Goal: Task Accomplishment & Management: Manage account settings

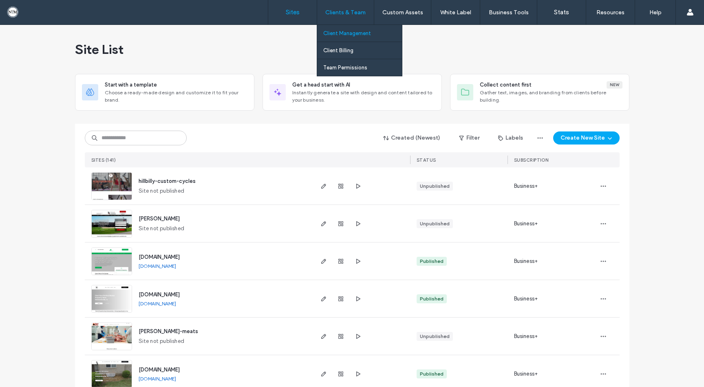
click at [343, 33] on label "Client Management" at bounding box center [347, 33] width 48 height 6
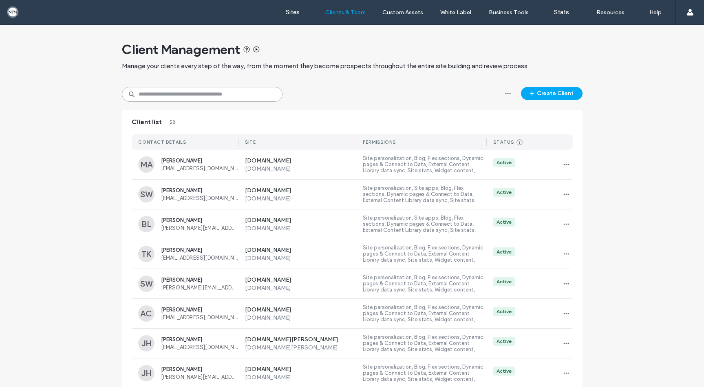
click at [170, 95] on input at bounding box center [202, 94] width 161 height 15
click at [547, 91] on button "Create Client" at bounding box center [552, 93] width 62 height 13
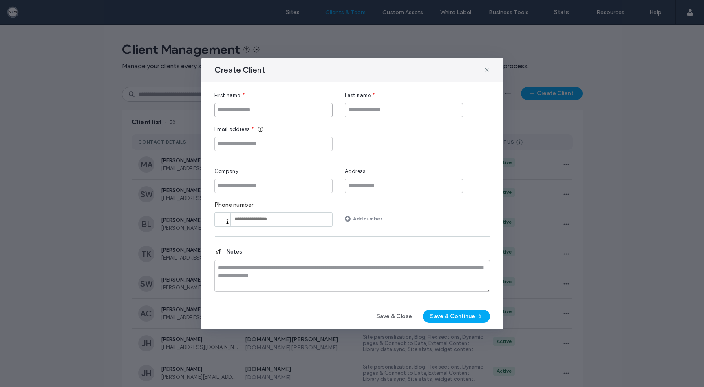
click at [276, 107] on input "First name" at bounding box center [274, 110] width 118 height 14
type input "*******"
click at [365, 112] on input "Last name" at bounding box center [404, 110] width 118 height 14
type input "*******"
click at [228, 145] on input "Email address" at bounding box center [274, 144] width 118 height 14
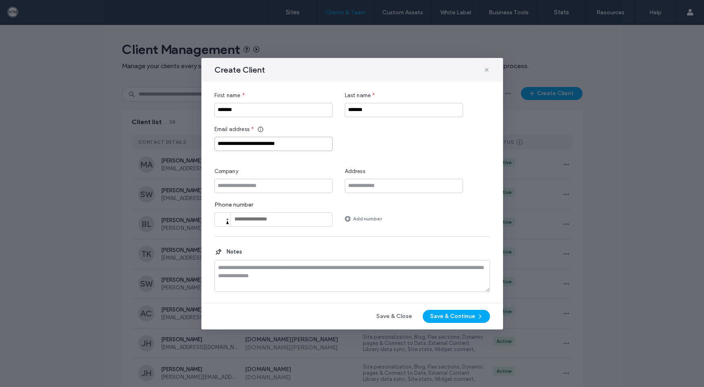
type input "**********"
click at [239, 181] on input "Company" at bounding box center [274, 186] width 118 height 14
type input "**********"
click at [451, 316] on button "Save & Continue" at bounding box center [456, 316] width 67 height 13
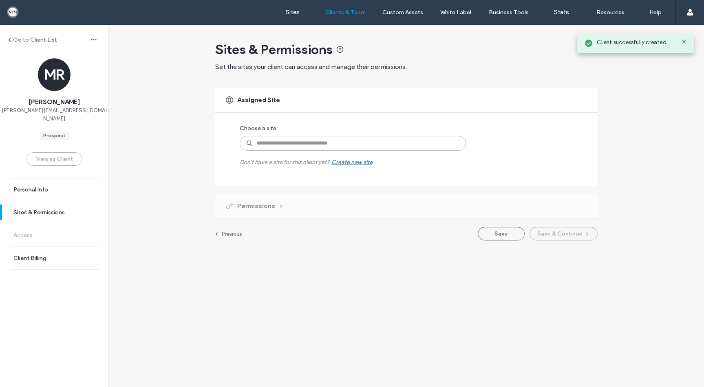
click at [277, 139] on input at bounding box center [353, 143] width 226 height 15
type input "*******"
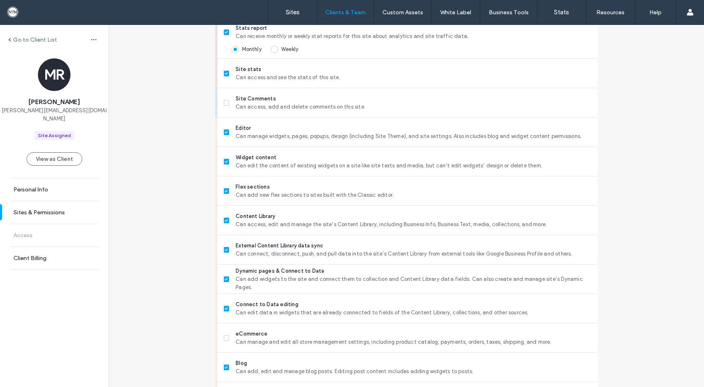
scroll to position [246, 0]
click at [225, 336] on icon at bounding box center [226, 337] width 3 height 2
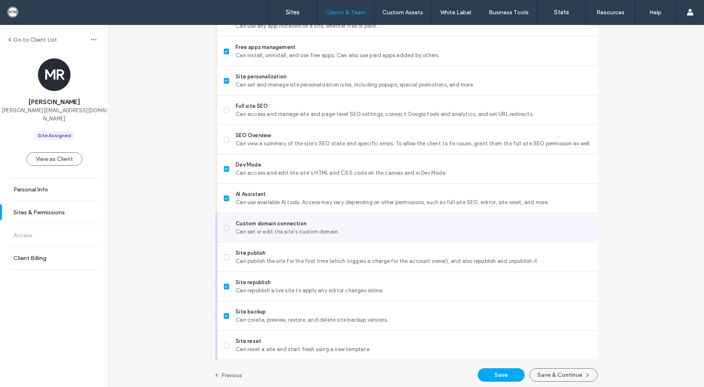
scroll to position [622, 0]
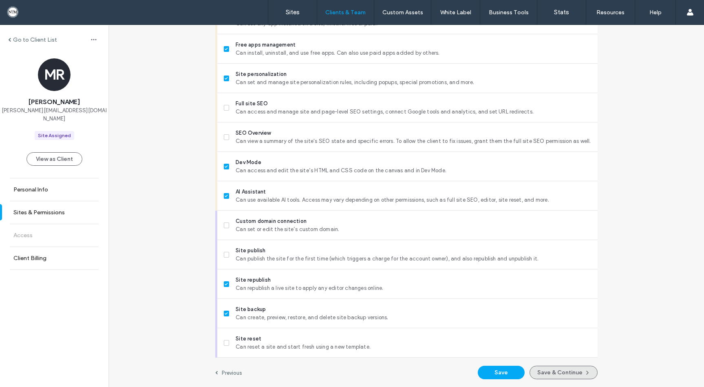
click at [566, 371] on button "Save & Continue" at bounding box center [564, 371] width 68 height 13
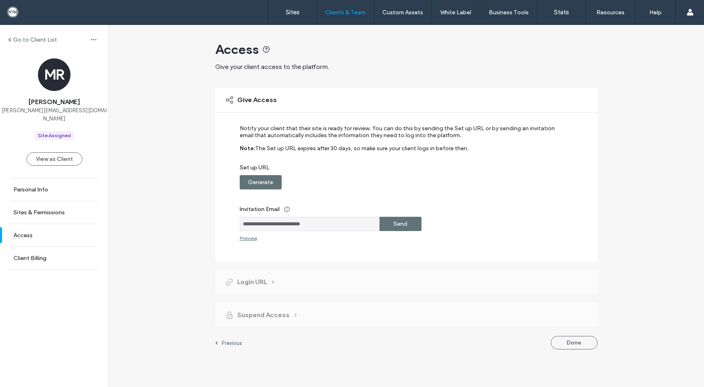
click at [394, 224] on label "Send" at bounding box center [401, 223] width 14 height 15
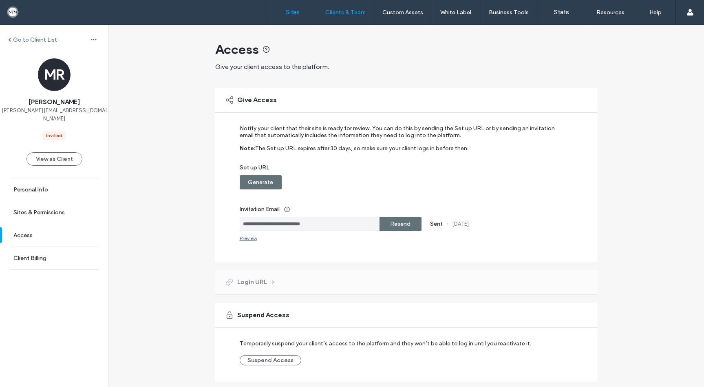
click at [294, 13] on label "Sites" at bounding box center [293, 12] width 14 height 7
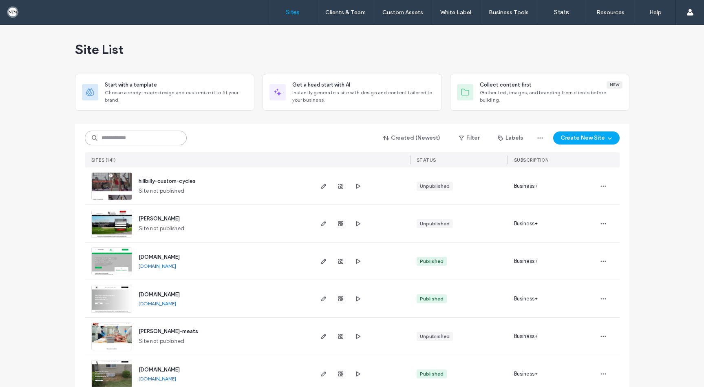
click at [150, 137] on input at bounding box center [136, 138] width 102 height 15
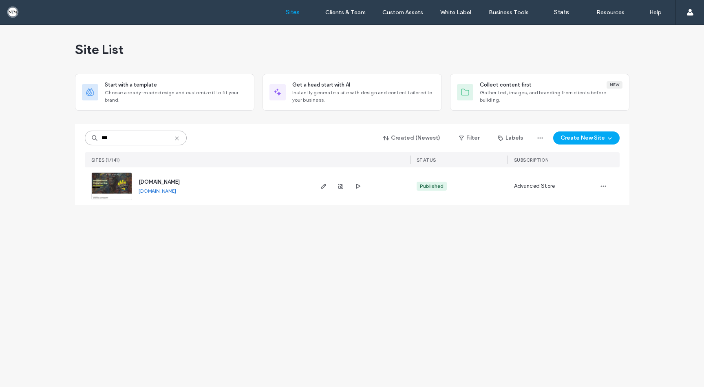
type input "***"
click at [177, 246] on div "Site List Start with a template Choose a ready-made design and customize it to …" at bounding box center [352, 206] width 704 height 362
click at [106, 182] on img at bounding box center [112, 200] width 40 height 55
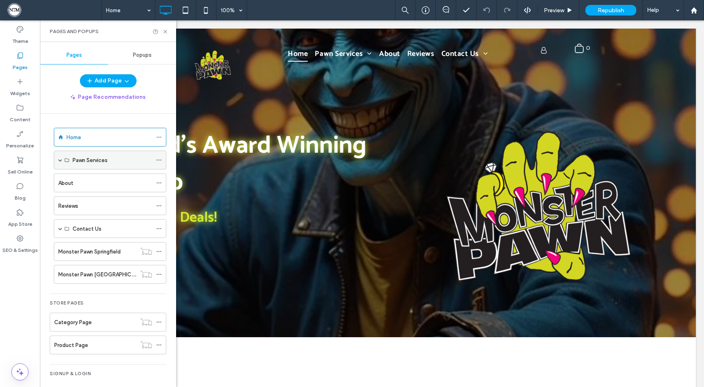
click at [61, 160] on span at bounding box center [60, 160] width 4 height 4
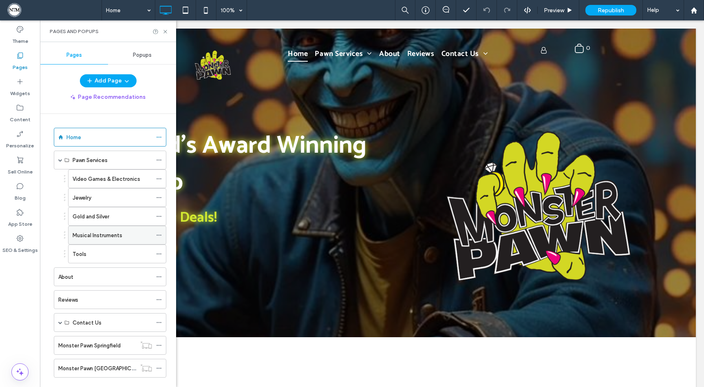
click at [105, 235] on label "Musical Instruments" at bounding box center [98, 235] width 50 height 14
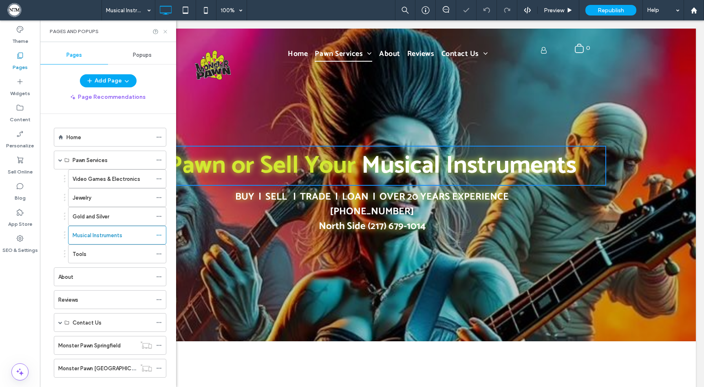
click at [165, 29] on icon at bounding box center [165, 32] width 6 height 6
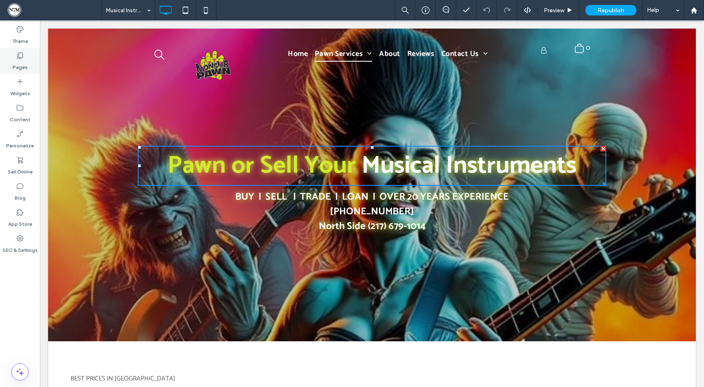
click at [20, 61] on label "Pages" at bounding box center [20, 65] width 15 height 11
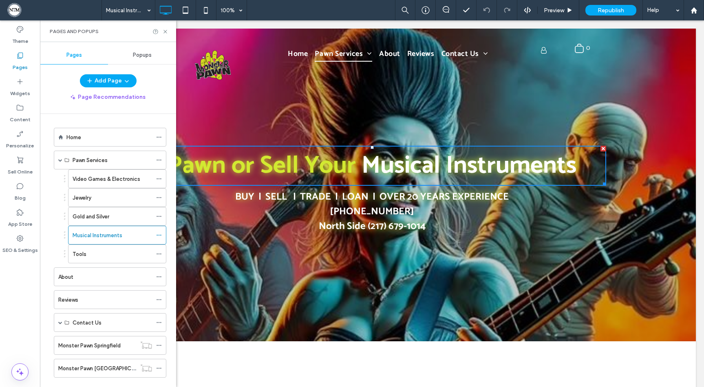
click at [106, 133] on div "Home" at bounding box center [109, 137] width 86 height 9
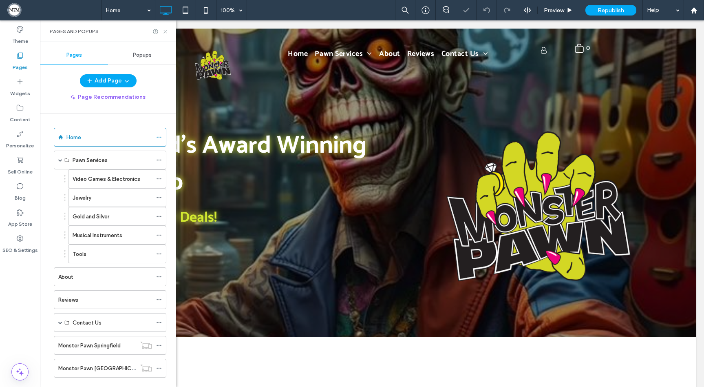
drag, startPoint x: 165, startPoint y: 31, endPoint x: 200, endPoint y: 64, distance: 47.9
click at [165, 31] on icon at bounding box center [165, 32] width 6 height 6
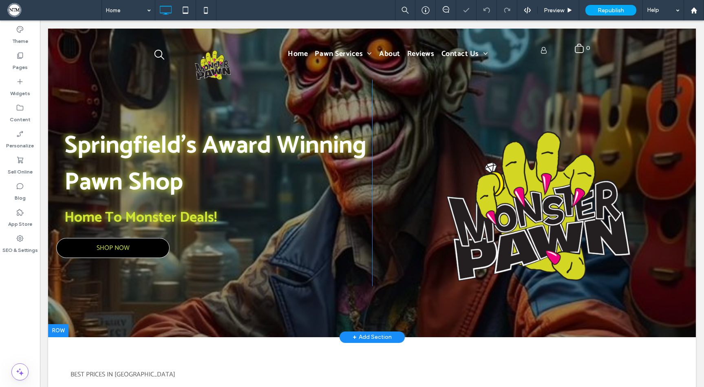
click at [64, 285] on div at bounding box center [372, 183] width 648 height 308
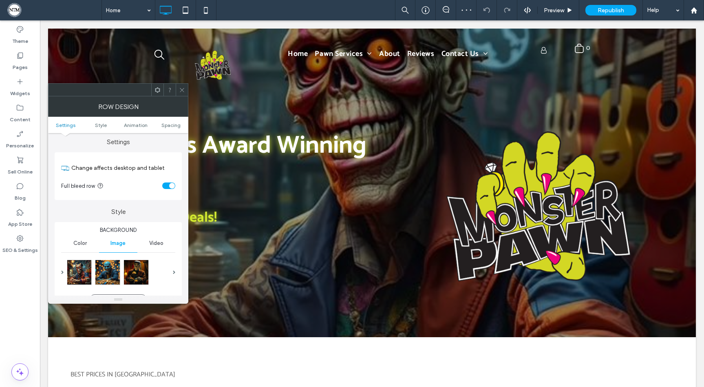
scroll to position [61, 0]
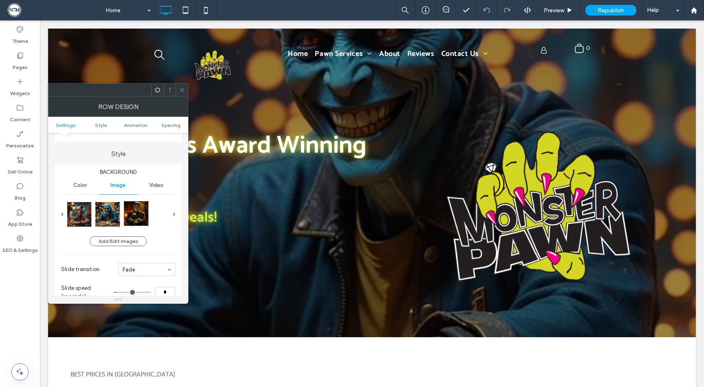
click at [140, 216] on div at bounding box center [136, 213] width 24 height 24
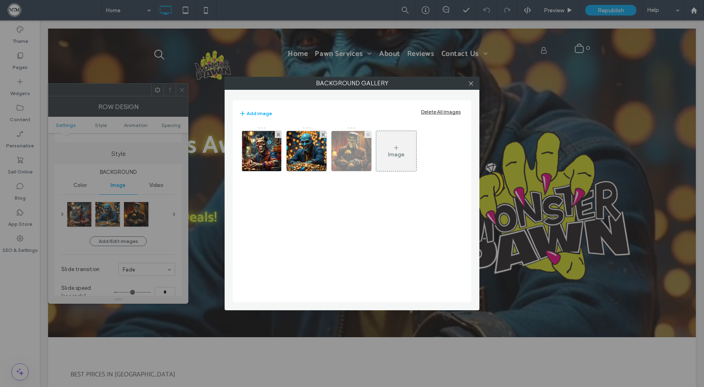
click at [354, 155] on img at bounding box center [352, 151] width 40 height 40
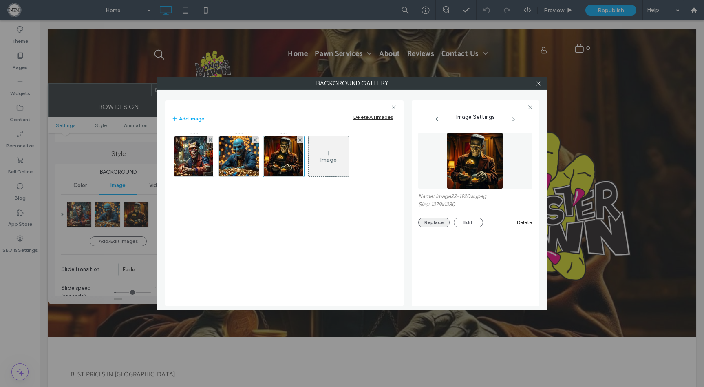
click at [442, 220] on button "Replace" at bounding box center [433, 222] width 31 height 10
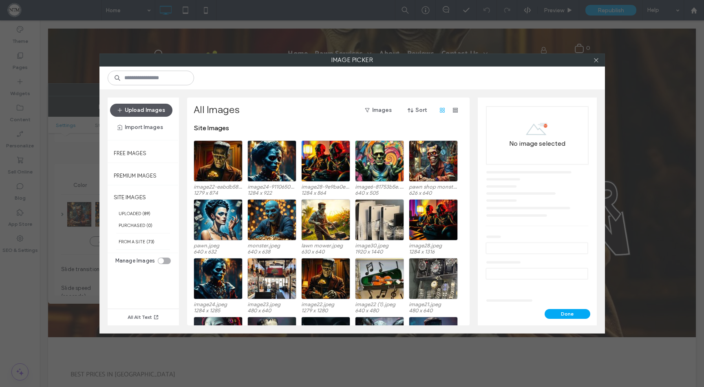
click at [151, 106] on button "Upload Images" at bounding box center [141, 110] width 62 height 13
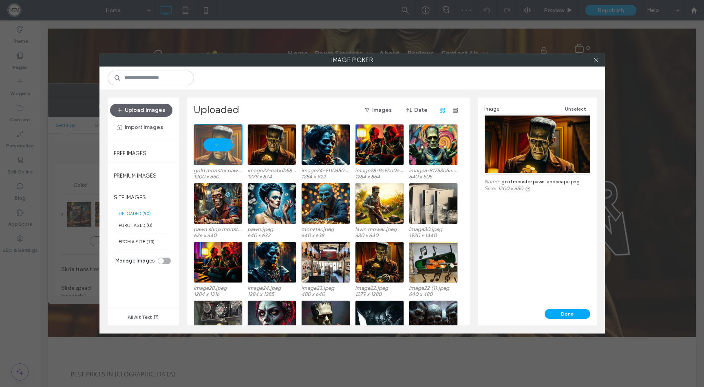
click at [566, 314] on button "Done" at bounding box center [568, 314] width 46 height 10
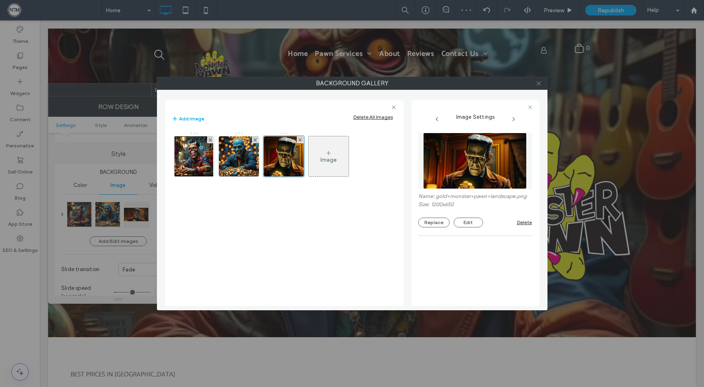
click at [541, 84] on icon at bounding box center [539, 83] width 6 height 6
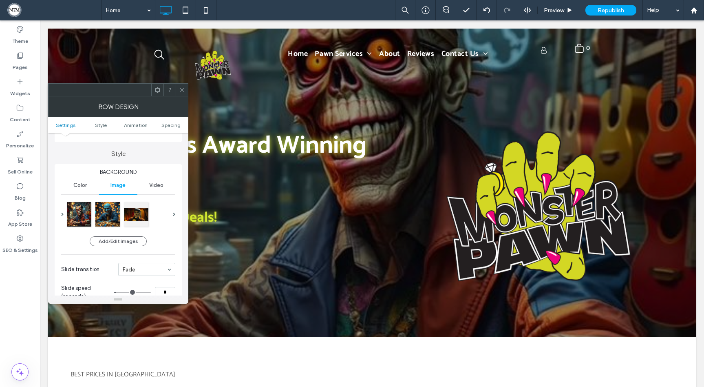
click at [182, 90] on use at bounding box center [182, 90] width 4 height 4
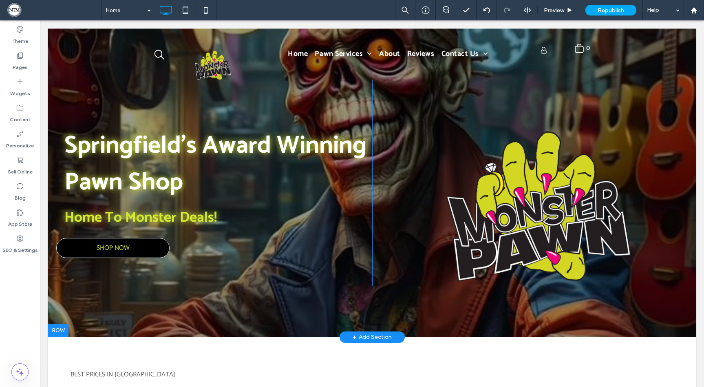
click at [100, 293] on div at bounding box center [372, 183] width 648 height 308
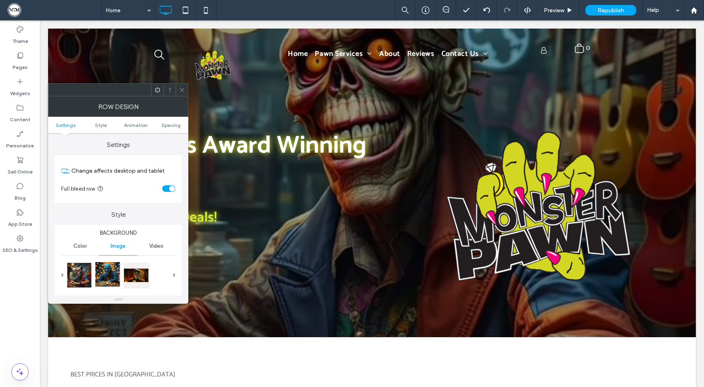
click at [104, 278] on div at bounding box center [107, 274] width 24 height 24
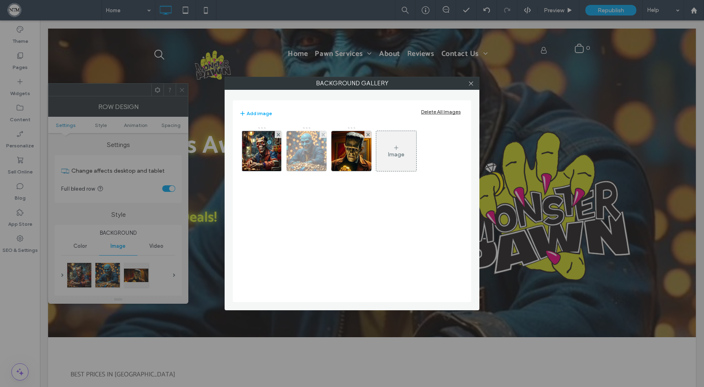
click at [308, 151] on img at bounding box center [307, 151] width 40 height 40
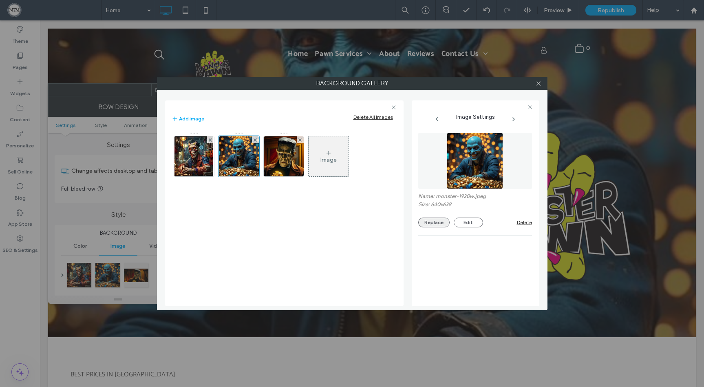
click at [438, 221] on button "Replace" at bounding box center [433, 222] width 31 height 10
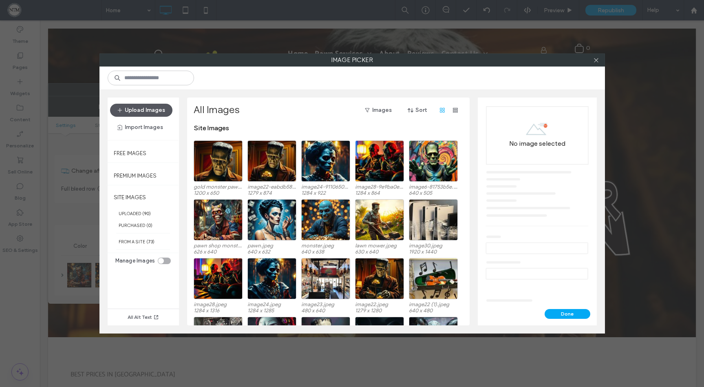
click at [146, 108] on button "Upload Images" at bounding box center [141, 110] width 62 height 13
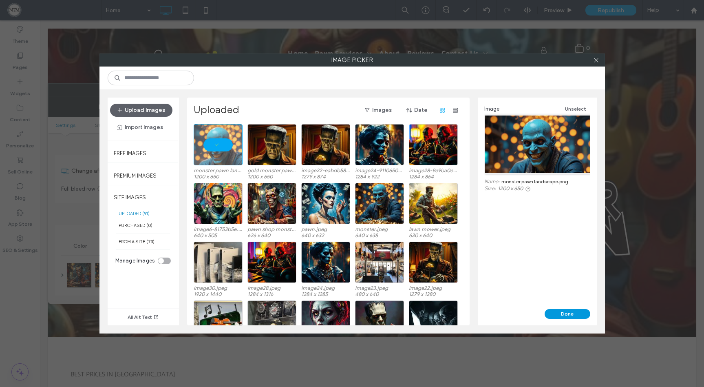
click at [568, 311] on button "Done" at bounding box center [568, 314] width 46 height 10
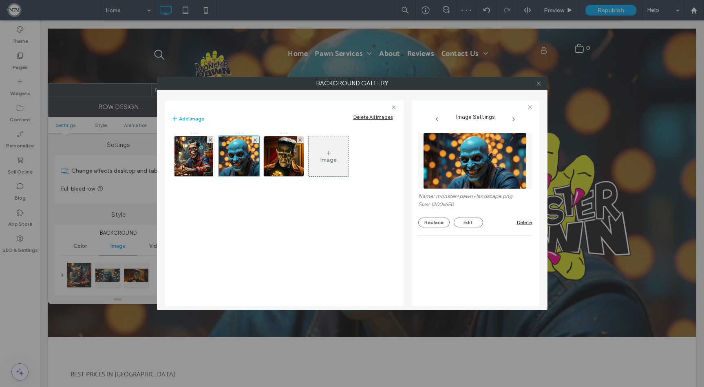
click at [540, 85] on icon at bounding box center [539, 83] width 6 height 6
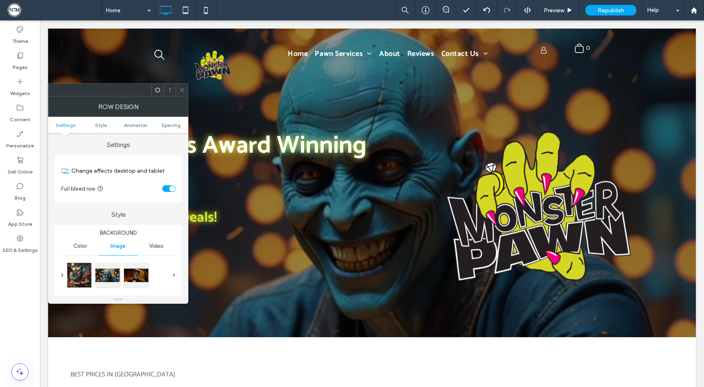
click at [180, 89] on icon at bounding box center [182, 90] width 6 height 6
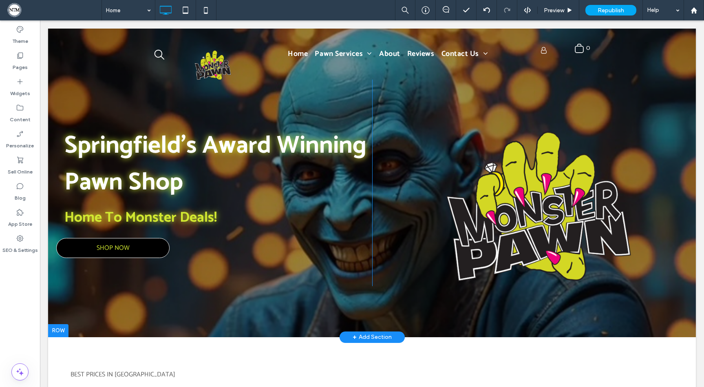
click at [141, 289] on div at bounding box center [372, 183] width 648 height 308
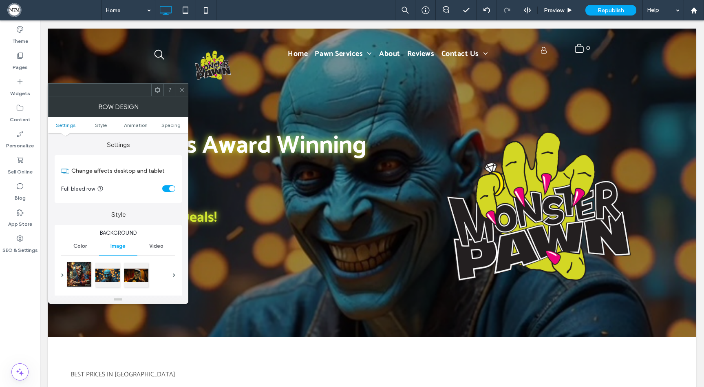
click at [80, 274] on div at bounding box center [79, 274] width 24 height 24
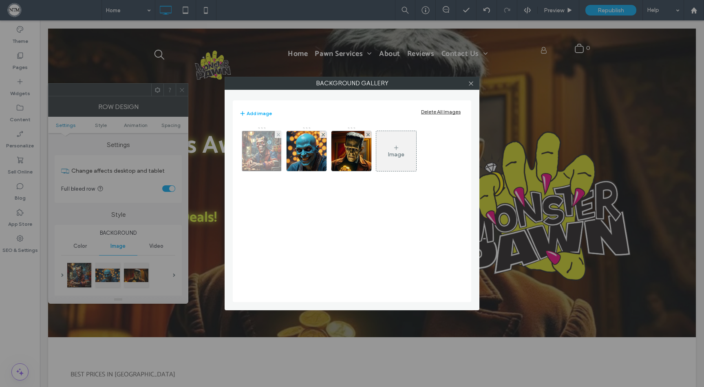
click at [265, 150] on img at bounding box center [261, 151] width 39 height 40
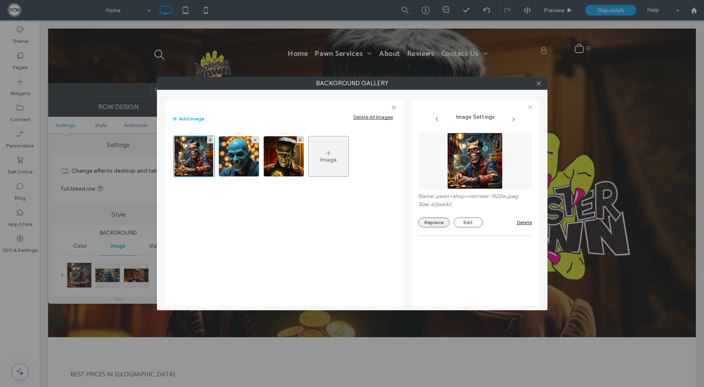
click at [427, 222] on button "Replace" at bounding box center [433, 222] width 31 height 10
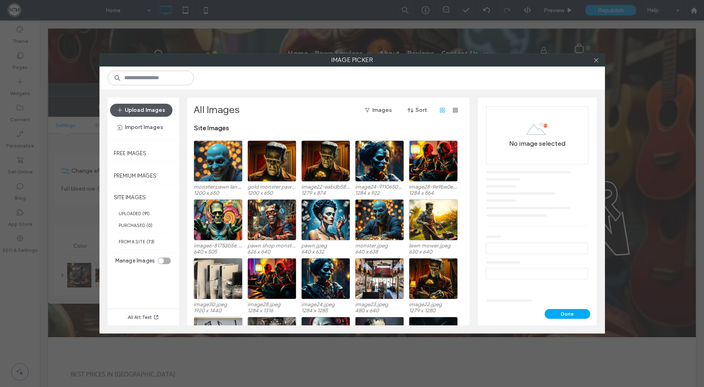
click at [148, 111] on button "Upload Images" at bounding box center [141, 110] width 62 height 13
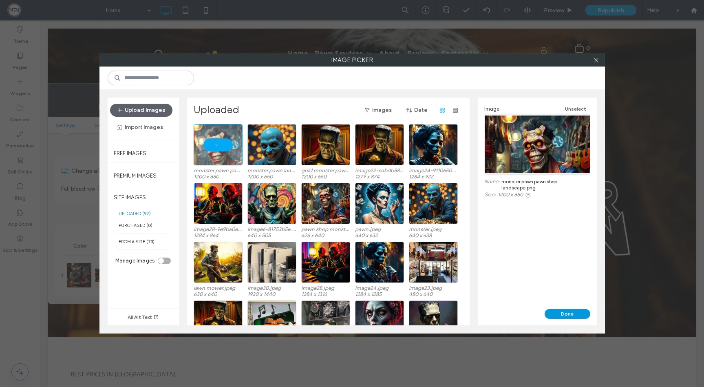
click at [573, 312] on button "Done" at bounding box center [568, 314] width 46 height 10
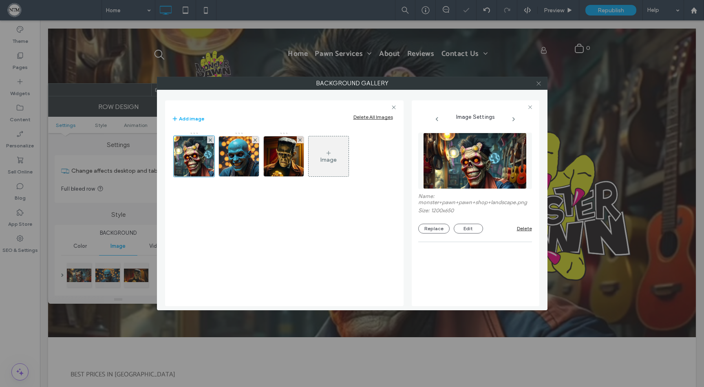
click at [537, 81] on use at bounding box center [539, 83] width 4 height 4
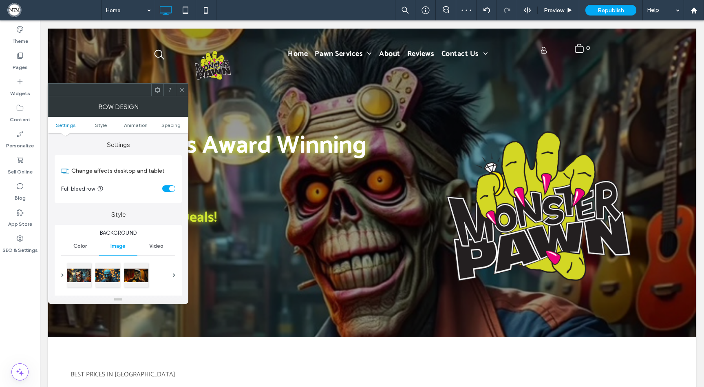
click at [181, 91] on use at bounding box center [182, 90] width 4 height 4
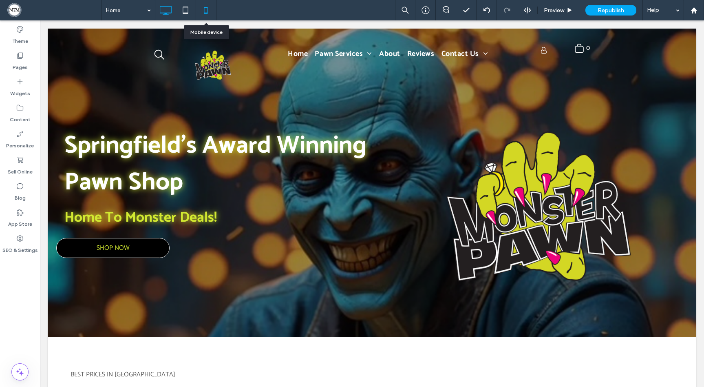
click at [202, 7] on icon at bounding box center [206, 10] width 16 height 16
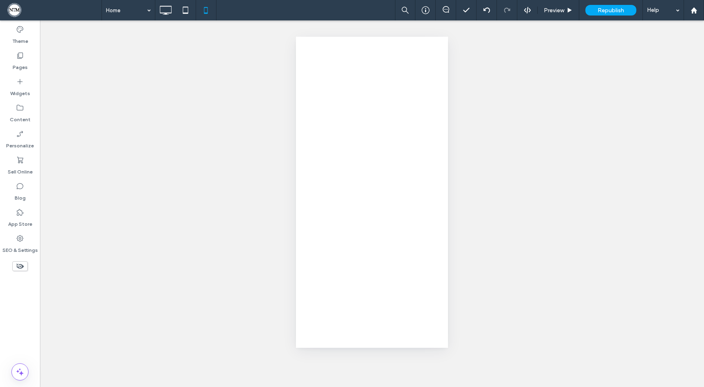
scroll to position [0, 0]
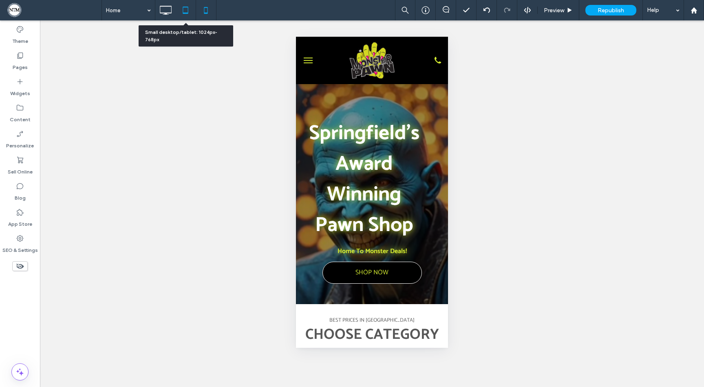
click at [188, 10] on icon at bounding box center [185, 10] width 16 height 16
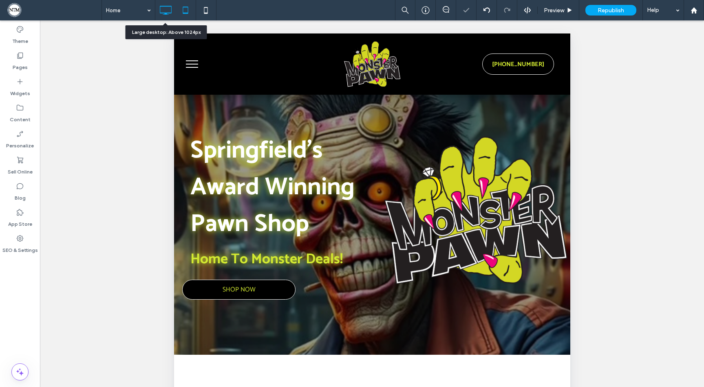
click at [164, 11] on icon at bounding box center [165, 10] width 16 height 16
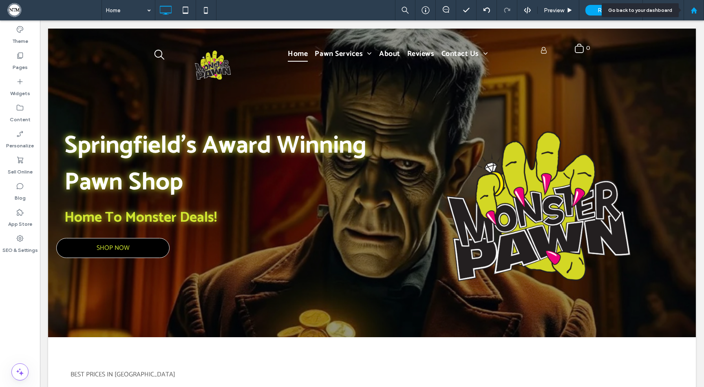
click at [696, 9] on icon at bounding box center [694, 10] width 7 height 7
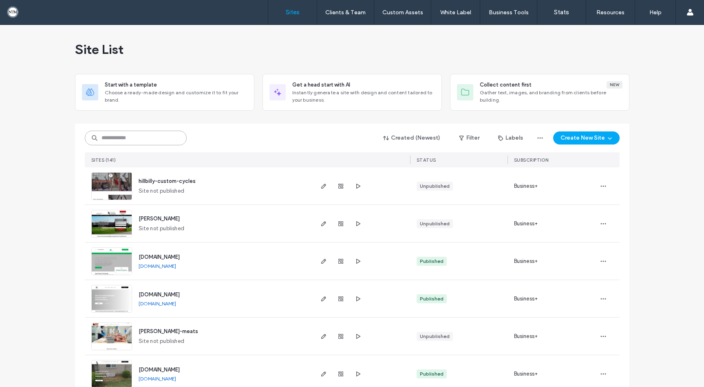
click at [120, 138] on input at bounding box center [136, 138] width 102 height 15
